Goal: Task Accomplishment & Management: Use online tool/utility

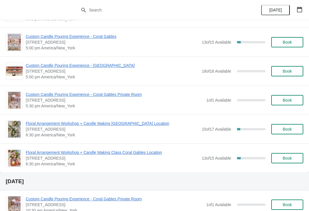
scroll to position [674, 0]
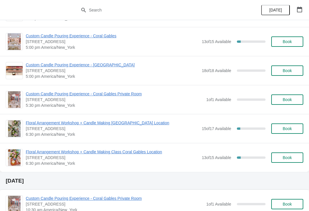
click at [35, 151] on span "Floral Arrangement Workshop + Candle Making Class Coral Gables Location" at bounding box center [112, 152] width 173 height 6
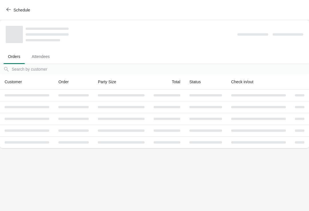
scroll to position [0, 0]
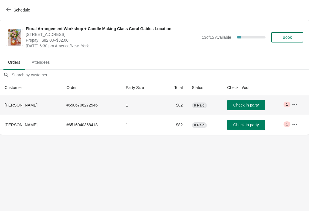
click at [298, 105] on icon "button" at bounding box center [295, 104] width 6 height 6
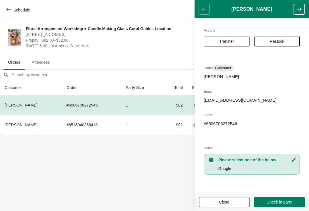
click at [158, 160] on body "Schedule Floral Arrangement Workshop + Candle Making Class Coral Gables Locatio…" at bounding box center [154, 105] width 309 height 211
click at [177, 14] on div "Schedule" at bounding box center [154, 10] width 309 height 20
click at [223, 205] on button "Close" at bounding box center [224, 202] width 51 height 10
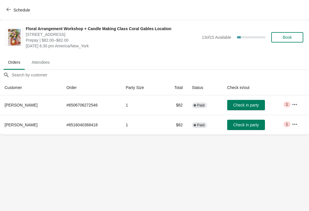
click at [296, 104] on icon "button" at bounding box center [295, 103] width 5 height 1
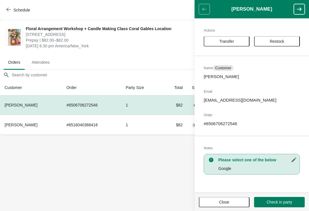
click at [235, 40] on span "Transfer" at bounding box center [227, 41] width 36 height 5
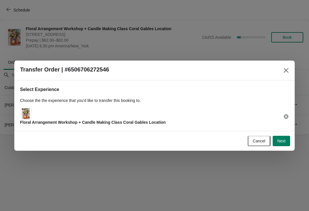
click at [215, 127] on div "Select Experience Choose the the experience that you'd like to transfer this bo…" at bounding box center [154, 105] width 281 height 50
click at [220, 120] on div "Floral Arrangement Workshop + Candle Making Class Coral Gables Location" at bounding box center [154, 116] width 269 height 17
click at [280, 142] on span "Next" at bounding box center [282, 140] width 8 height 5
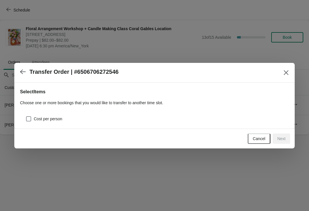
click at [58, 121] on span "Cost per person" at bounding box center [48, 119] width 29 height 6
click at [26, 116] on input "Cost per person" at bounding box center [26, 116] width 0 height 0
checkbox input "true"
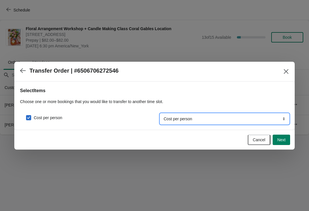
click at [185, 118] on select "Cost per person" at bounding box center [224, 118] width 129 height 10
click at [282, 139] on span "Next" at bounding box center [282, 139] width 8 height 5
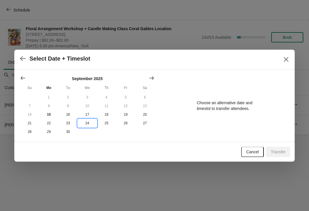
click at [87, 123] on button "24" at bounding box center [87, 123] width 19 height 9
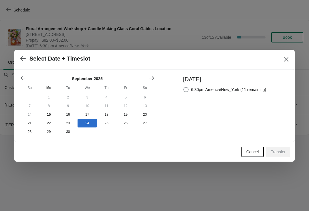
click at [183, 89] on span at bounding box center [186, 90] width 6 height 6
click at [184, 87] on input "6:30pm America/New_York (11 remaining)" at bounding box center [184, 87] width 0 height 0
radio input "true"
click at [25, 76] on icon "Show previous month, August 2025" at bounding box center [23, 78] width 6 height 6
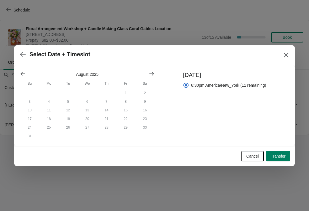
click at [25, 71] on icon "Show previous month, July 2025" at bounding box center [23, 74] width 6 height 6
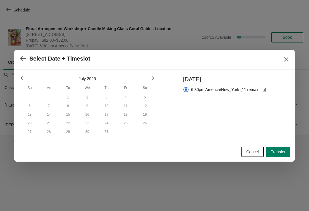
click at [21, 75] on icon "Show previous month, June 2025" at bounding box center [23, 78] width 6 height 6
click at [24, 75] on icon "Show previous month, May 2025" at bounding box center [23, 78] width 6 height 6
click at [23, 76] on icon "Show previous month, April 2025" at bounding box center [23, 78] width 6 height 6
click at [148, 77] on button "Show next month, May 2025" at bounding box center [152, 78] width 10 height 10
click at [152, 76] on icon "Show next month, June 2025" at bounding box center [152, 78] width 6 height 6
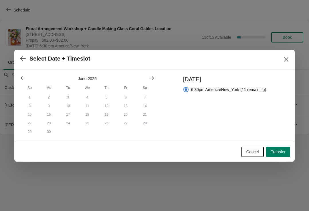
click at [152, 76] on icon "Show next month, July 2025" at bounding box center [152, 78] width 6 height 6
click at [22, 58] on icon "button" at bounding box center [23, 58] width 6 height 5
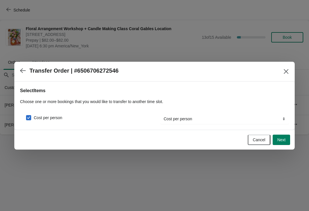
click at [18, 66] on button "button" at bounding box center [23, 70] width 10 height 11
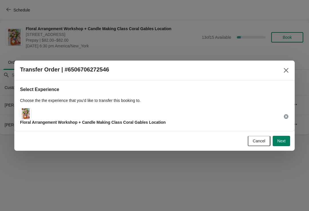
click at [282, 139] on span "Next" at bounding box center [282, 140] width 8 height 5
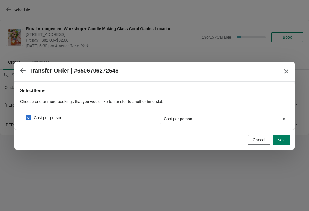
click at [282, 139] on span "Next" at bounding box center [282, 139] width 8 height 5
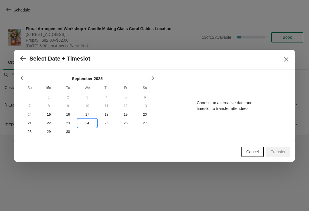
click at [89, 122] on button "24" at bounding box center [87, 123] width 19 height 9
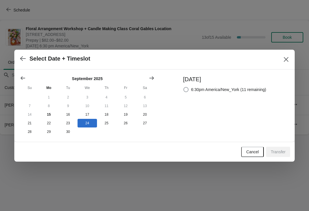
click at [191, 87] on span "6:30pm America/New_York (11 remaining)" at bounding box center [228, 90] width 75 height 6
click at [184, 87] on input "6:30pm America/New_York (11 remaining)" at bounding box center [184, 87] width 0 height 0
radio input "true"
click at [279, 152] on span "Transfer" at bounding box center [278, 151] width 15 height 5
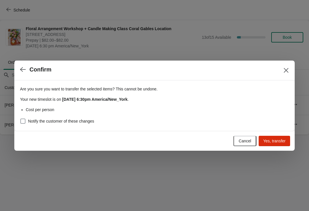
click at [86, 119] on span "Notify the customer of these changes" at bounding box center [61, 121] width 66 height 6
click at [21, 119] on input "Notify the customer of these changes" at bounding box center [20, 118] width 0 height 0
checkbox input "true"
click at [274, 139] on span "Yes, transfer" at bounding box center [275, 140] width 22 height 5
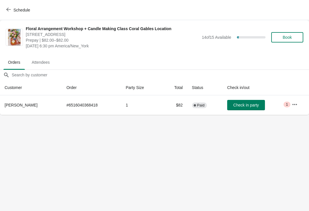
click at [295, 107] on button "button" at bounding box center [295, 104] width 10 height 10
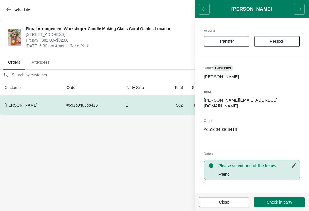
click at [235, 39] on span "Transfer" at bounding box center [227, 41] width 36 height 5
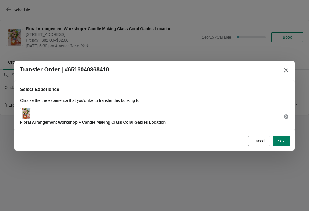
click at [282, 136] on button "Next" at bounding box center [281, 141] width 17 height 10
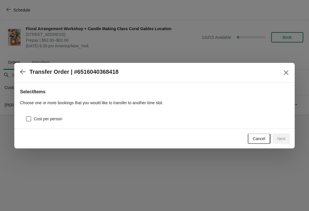
click at [53, 120] on span "Cost per person" at bounding box center [48, 119] width 29 height 6
click at [26, 116] on input "Cost per person" at bounding box center [26, 116] width 0 height 0
checkbox input "true"
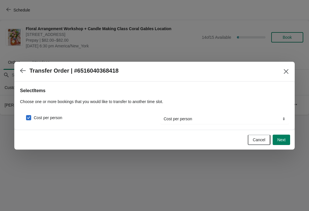
click at [284, 138] on span "Next" at bounding box center [282, 139] width 8 height 5
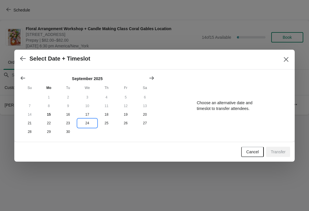
click at [89, 122] on button "24" at bounding box center [87, 123] width 19 height 9
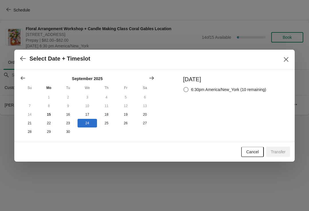
click at [185, 90] on span at bounding box center [186, 89] width 5 height 5
click at [184, 87] on input "6:30pm America/New_York (10 remaining)" at bounding box center [184, 87] width 0 height 0
radio input "true"
click at [280, 154] on span "Transfer" at bounding box center [278, 151] width 15 height 5
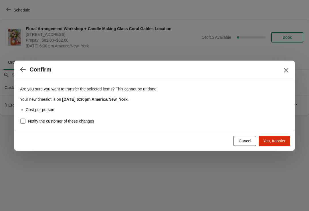
click at [62, 117] on label "Notify the customer of these changes" at bounding box center [57, 121] width 74 height 8
click at [21, 118] on input "Notify the customer of these changes" at bounding box center [20, 118] width 0 height 0
checkbox input "true"
click at [277, 140] on span "Yes, transfer" at bounding box center [275, 140] width 22 height 5
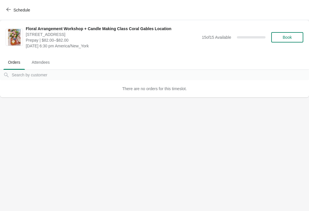
click at [5, 7] on button "Schedule" at bounding box center [19, 10] width 32 height 10
